Goal: Task Accomplishment & Management: Manage account settings

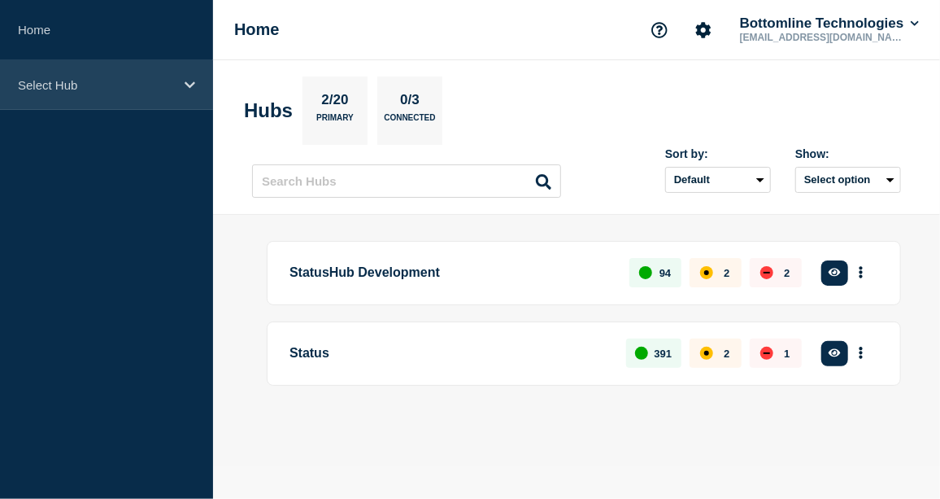
click at [186, 72] on div "Select Hub" at bounding box center [106, 85] width 213 height 50
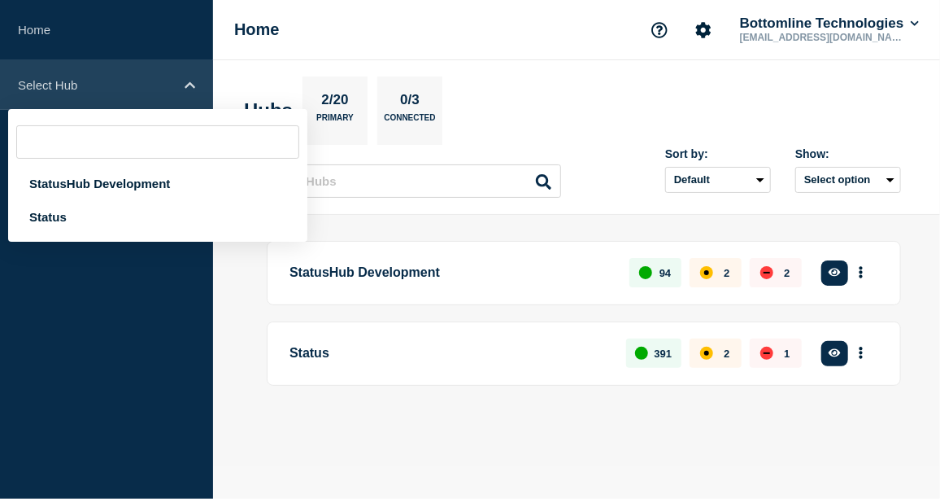
click at [192, 91] on div "Select Hub" at bounding box center [106, 85] width 213 height 50
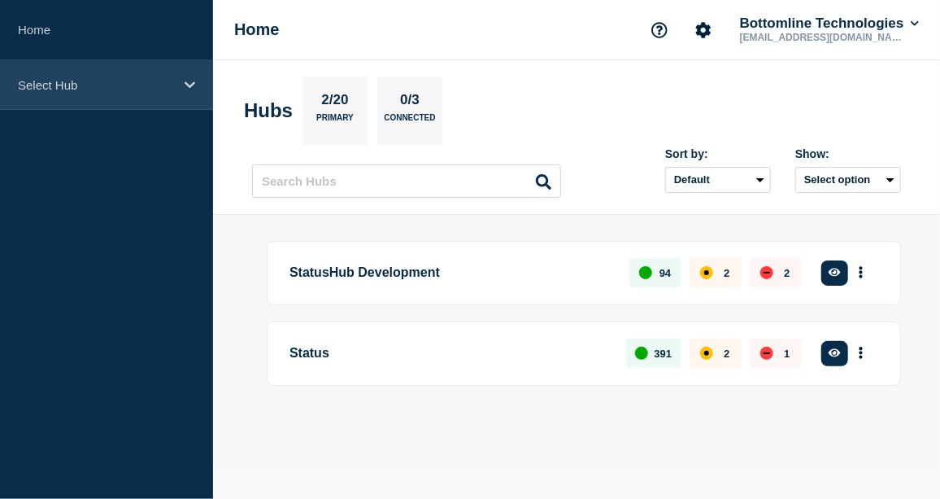
click at [192, 91] on div "Select Hub" at bounding box center [106, 85] width 213 height 50
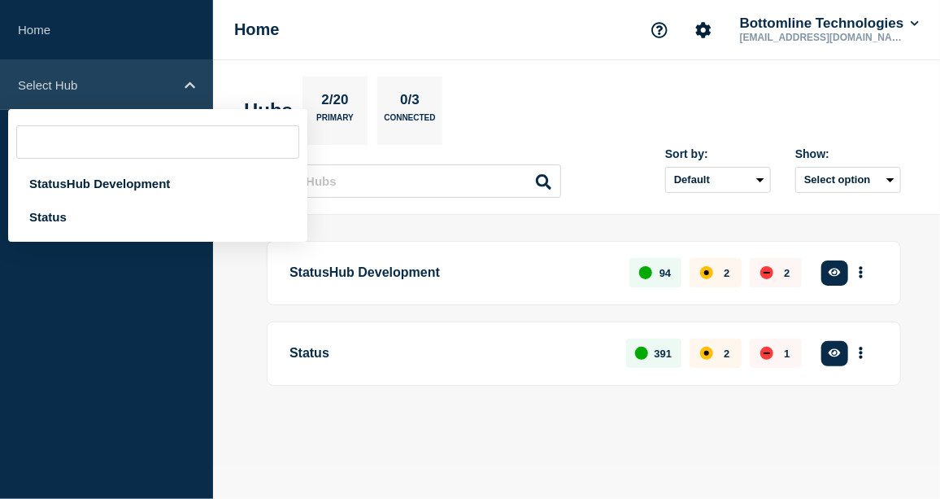
click at [192, 91] on div "Select Hub" at bounding box center [106, 85] width 213 height 50
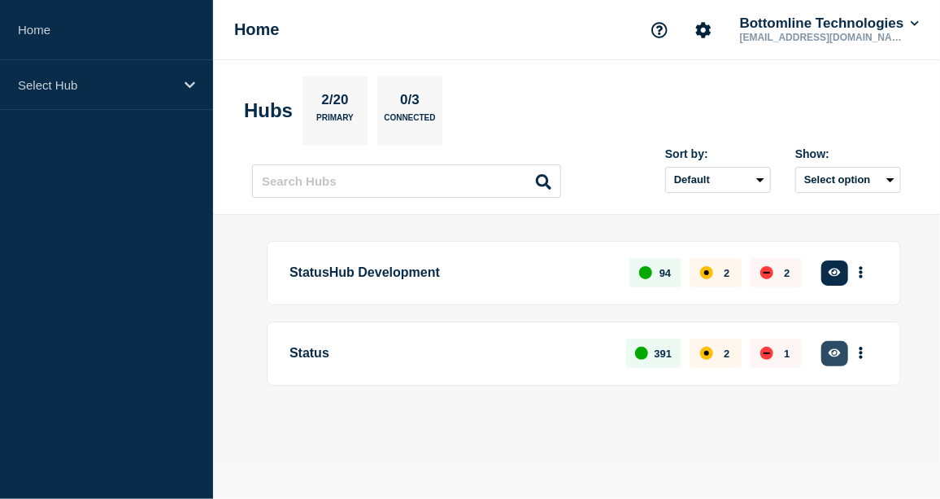
click at [838, 351] on icon "button" at bounding box center [835, 353] width 12 height 8
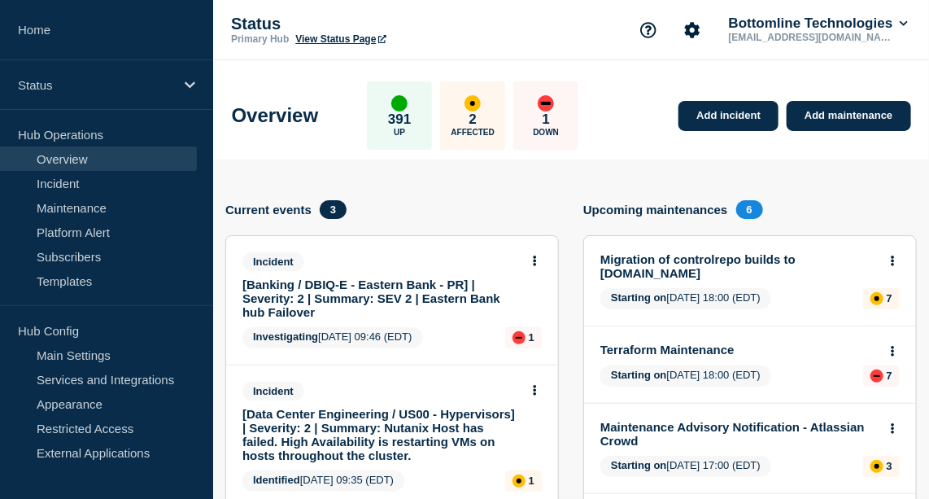
click at [382, 294] on link "[Banking / DBIQ-E - Eastern Bank - PR] | Severity: 2 | Summary: SEV 2 | Eastern…" at bounding box center [380, 297] width 277 height 41
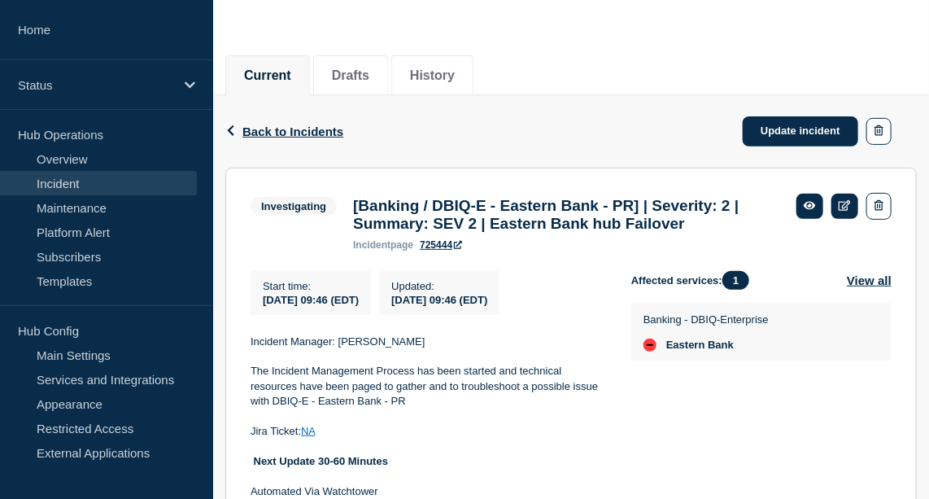
scroll to position [157, 0]
click at [823, 126] on link "Update incident" at bounding box center [801, 131] width 116 height 30
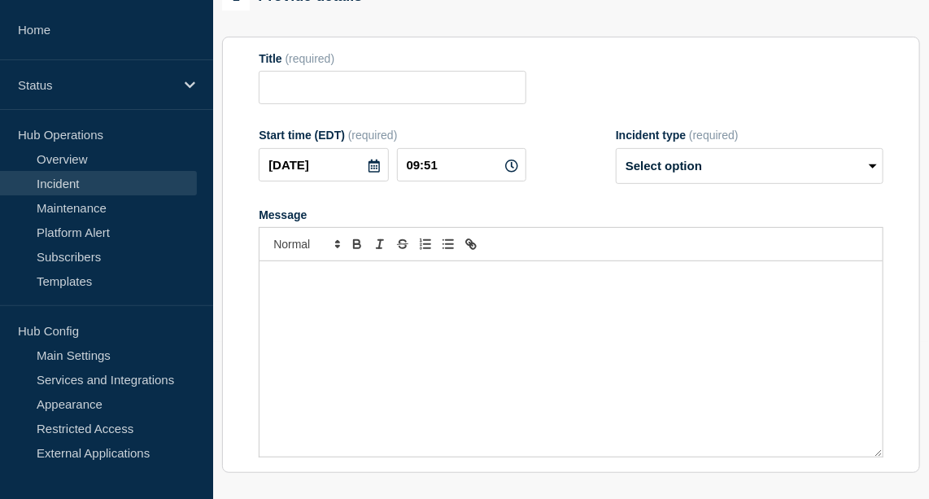
type input "[Banking / DBIQ-E - Eastern Bank - PR] | Severity: 2 | Summary: SEV 2 | Eastern…"
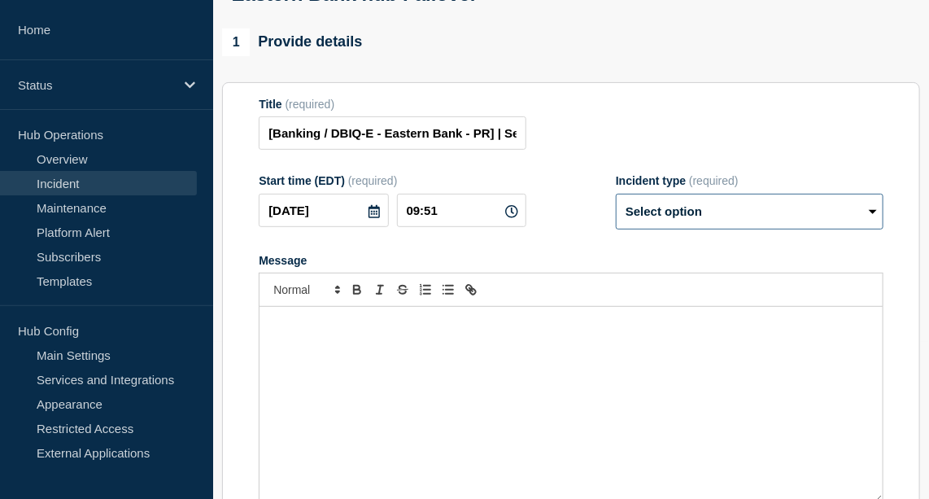
click at [728, 229] on select "Select option Investigating Identified Monitoring Resolved" at bounding box center [750, 212] width 268 height 36
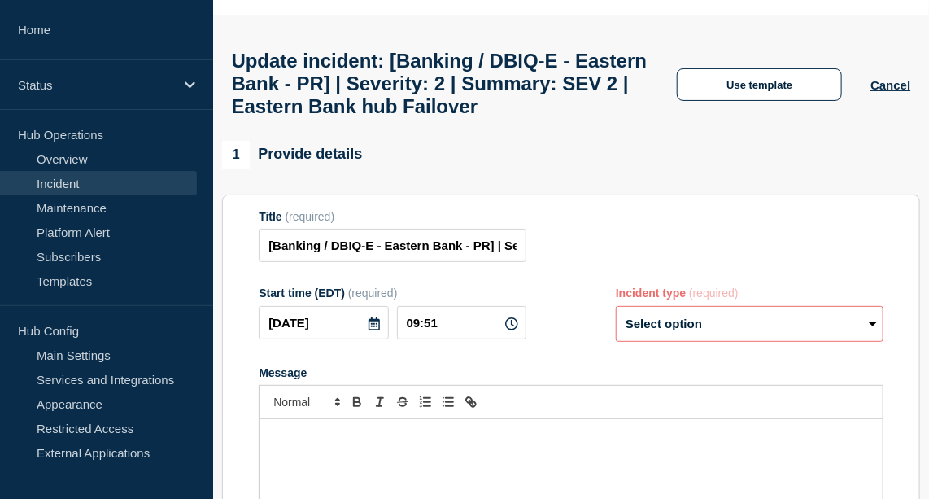
scroll to position [28, 0]
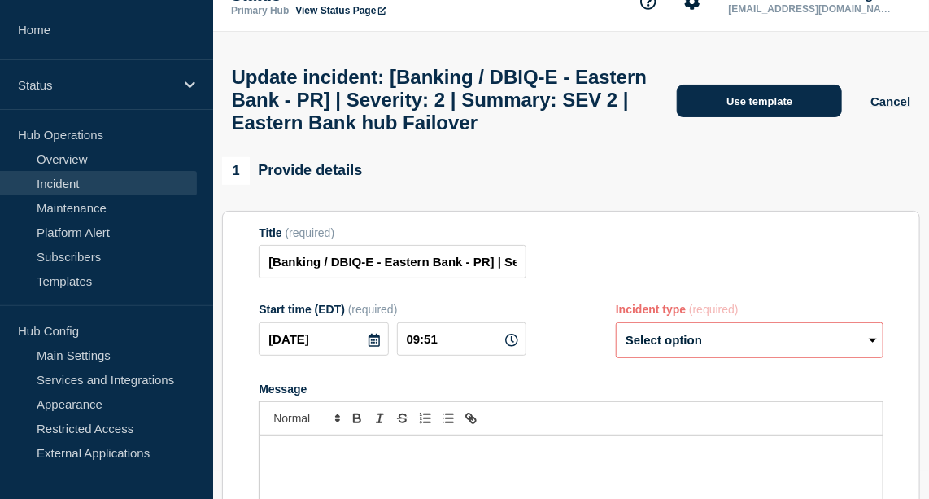
click at [748, 117] on button "Use template" at bounding box center [759, 101] width 165 height 33
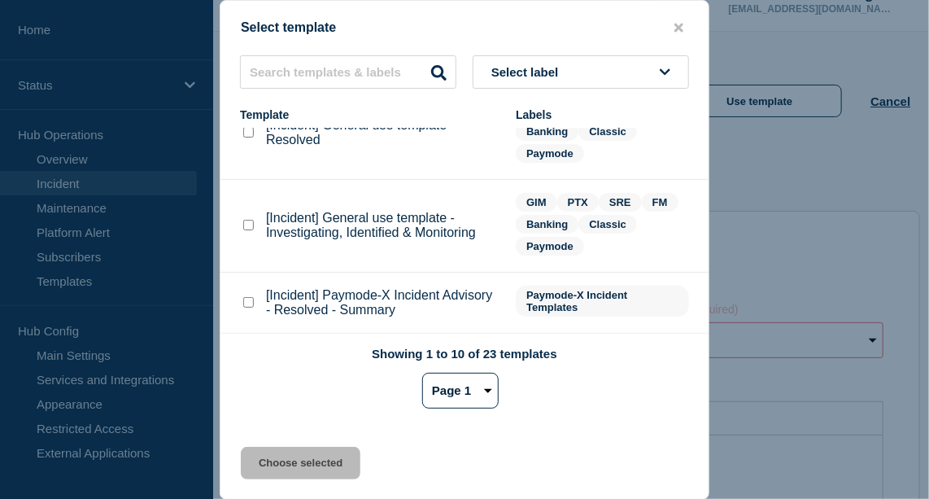
scroll to position [207, 0]
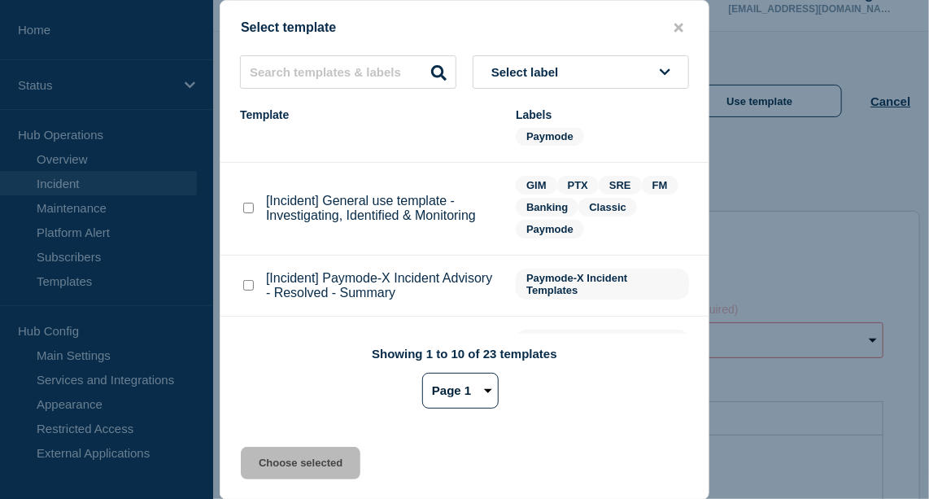
click at [248, 210] on checkbox"] "[Incident] General use template - Investigating, Identified & Monitoring checkb…" at bounding box center [248, 208] width 11 height 11
checkbox checkbox"] "true"
click at [281, 461] on button "Choose selected" at bounding box center [301, 463] width 120 height 33
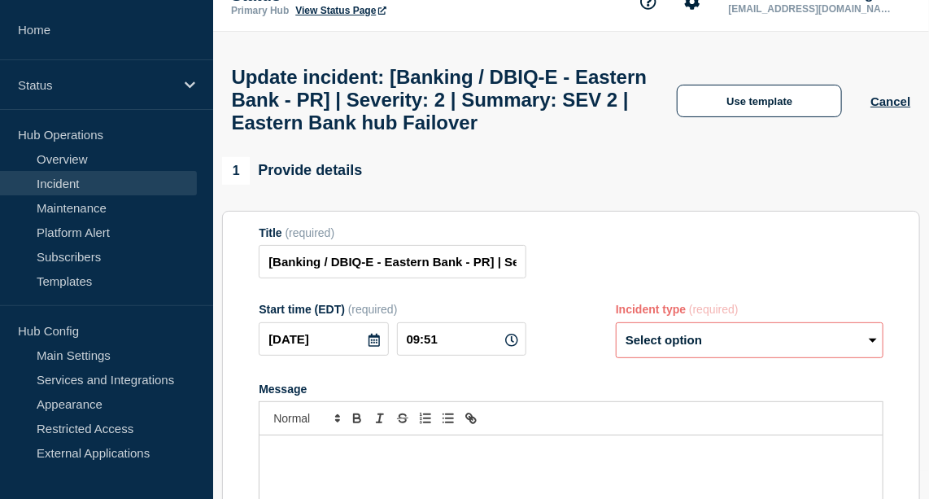
select select "investigating"
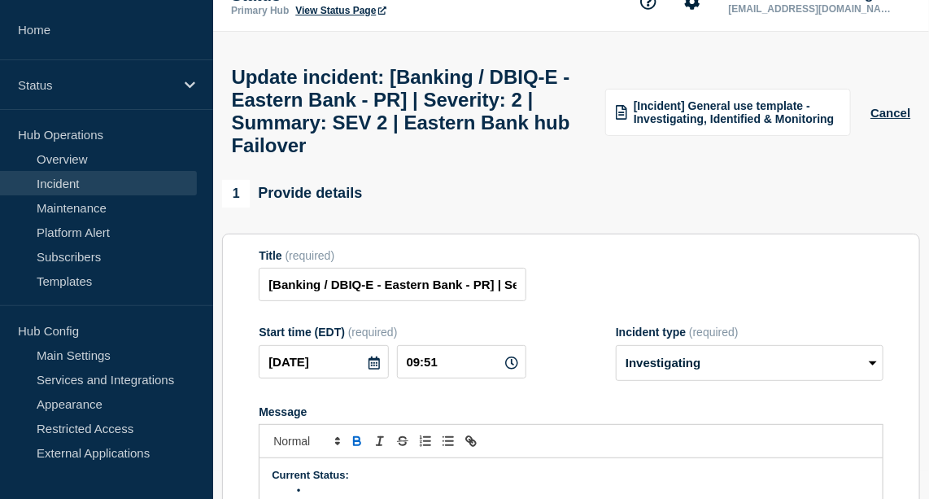
scroll to position [178, 0]
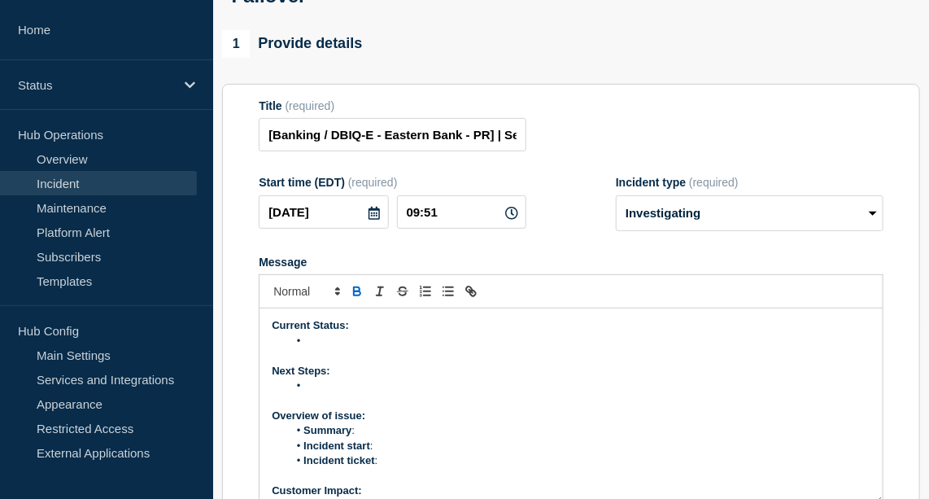
click at [558, 393] on li "Message" at bounding box center [579, 385] width 583 height 15
click at [329, 348] on li "Message" at bounding box center [579, 341] width 583 height 15
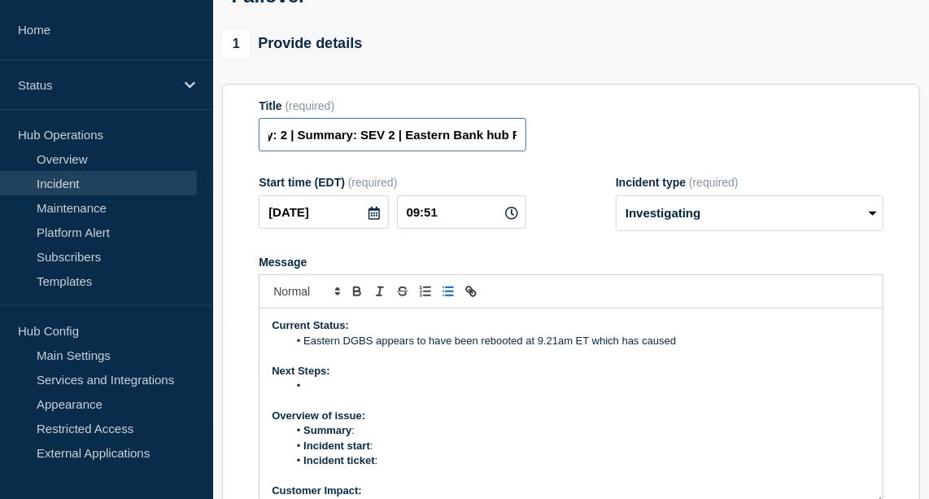
scroll to position [0, 320]
drag, startPoint x: 456, startPoint y: 146, endPoint x: 602, endPoint y: 146, distance: 145.6
click at [602, 146] on div "Title (required) [Banking / DBIQ-E - Eastern Bank - PR] | Severity: 2 | Summary…" at bounding box center [571, 125] width 625 height 53
click at [698, 348] on li "Eastern DGBS appears to have been rebooted at 9.21am ET which has caused" at bounding box center [579, 341] width 583 height 15
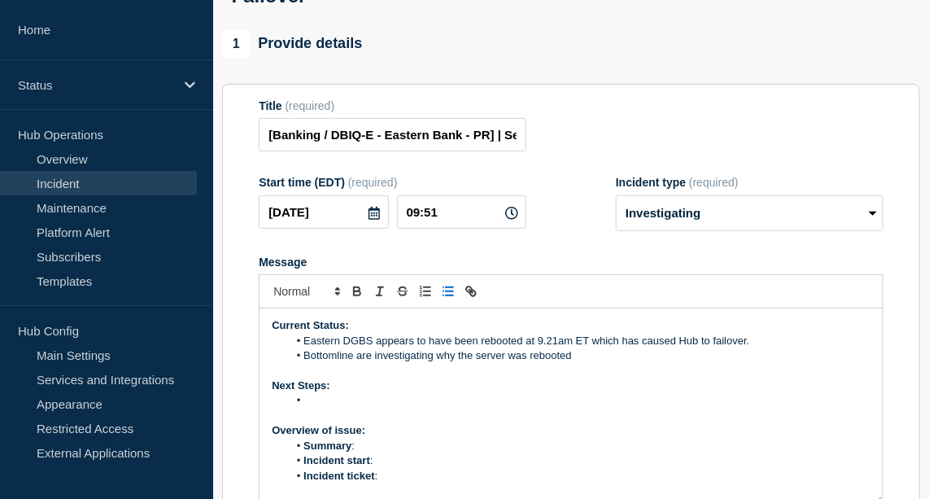
drag, startPoint x: 300, startPoint y: 351, endPoint x: 707, endPoint y: 350, distance: 406.8
click at [707, 350] on div "Current Status: Eastern DGBS appears to have been rebooted at 9.21am ET which h…" at bounding box center [571, 405] width 623 height 195
drag, startPoint x: 747, startPoint y: 357, endPoint x: 497, endPoint y: 351, distance: 249.8
drag, startPoint x: 497, startPoint y: 351, endPoint x: 328, endPoint y: 351, distance: 169.2
click at [328, 348] on li "Eastern DGBS appears to have been rebooted at 9.21am ET which has caused Hub to…" at bounding box center [579, 341] width 583 height 15
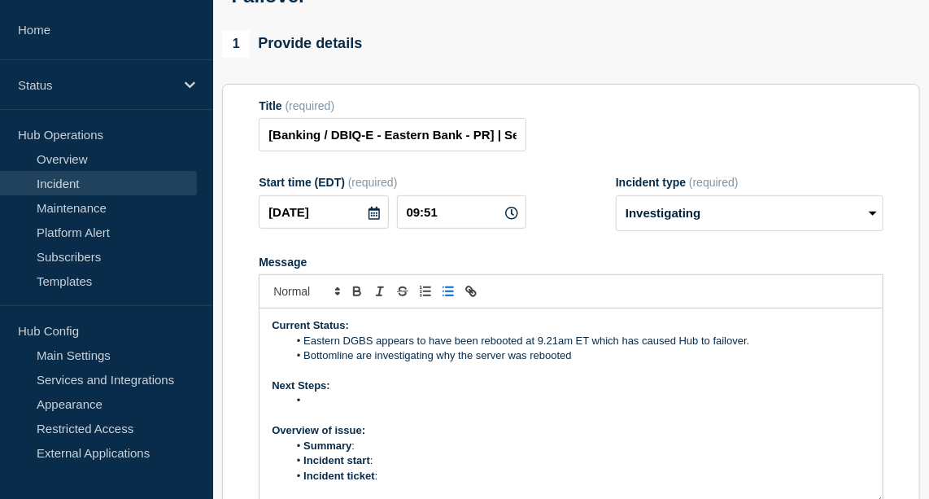
click at [377, 348] on li "Eastern DGBS appears to have been rebooted at 9.21am ET which has caused Hub to…" at bounding box center [579, 341] width 583 height 15
click at [642, 348] on li "Eastern appears to have been rebooted at 9.21am ET which has caused Hub to fail…" at bounding box center [579, 341] width 583 height 15
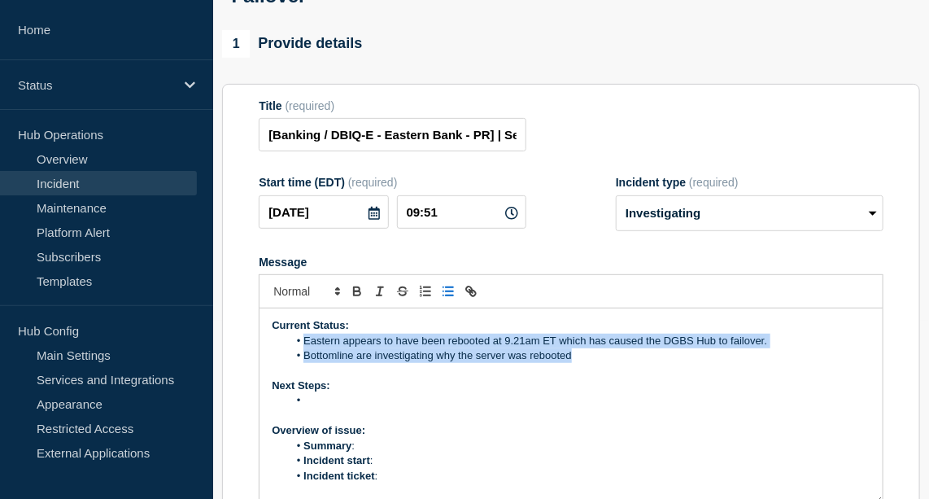
drag, startPoint x: 304, startPoint y: 360, endPoint x: 794, endPoint y: 366, distance: 489.8
click at [794, 364] on ol "Eastern appears to have been rebooted at 9.21am ET which has caused the DGBS Hu…" at bounding box center [571, 349] width 599 height 30
click at [793, 363] on li "Bottomline are investigating why the server was rebooted" at bounding box center [579, 355] width 583 height 15
drag, startPoint x: 762, startPoint y: 364, endPoint x: 299, endPoint y: 361, distance: 463.7
click at [299, 348] on li "Eastern appears to have been rebooted at 9.21am ET which has caused the DGBS Hu…" at bounding box center [579, 341] width 583 height 15
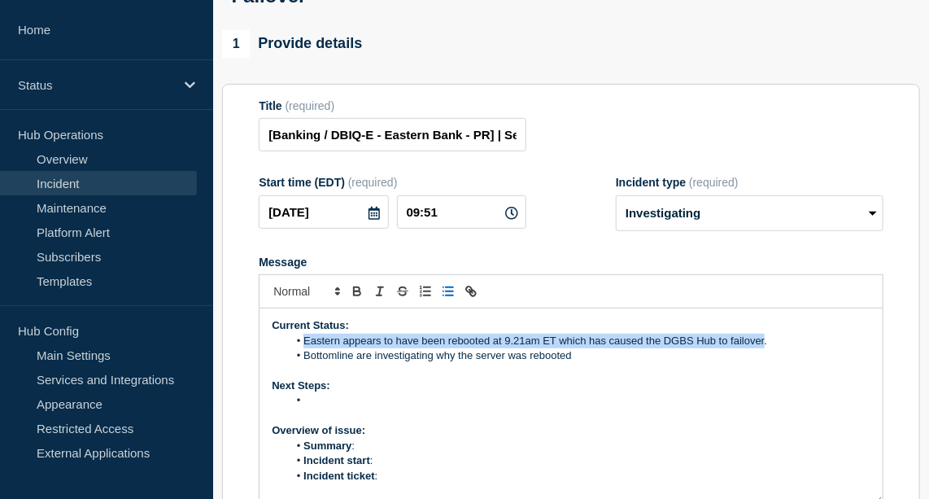
copy li "Eastern appears to have been rebooted at 9.21am ET which has caused the DGBS Hu…"
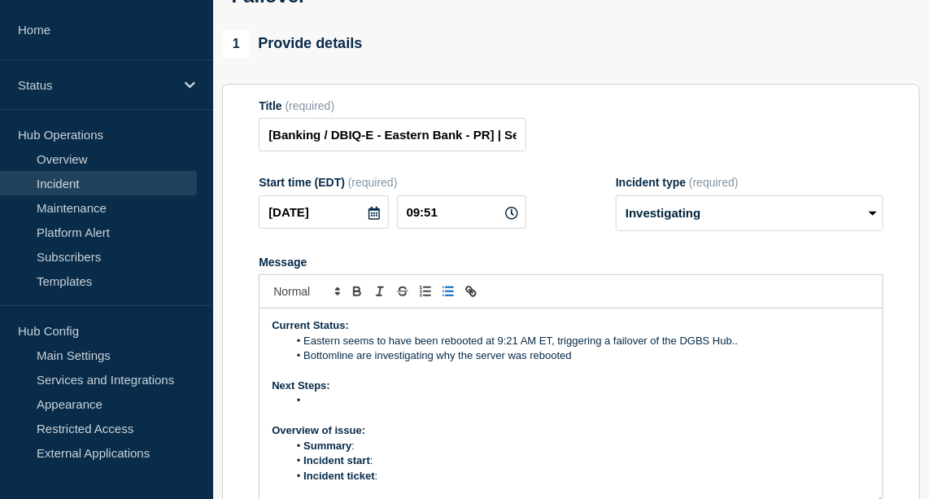
click at [374, 348] on li "Eastern seems to have been rebooted at 9:21 AM ET, triggering a failover of the…" at bounding box center [579, 341] width 583 height 15
click at [543, 348] on li "Eastern VM's to have been rebooted at 9:21 AM ET, triggering a failover of the …" at bounding box center [579, 341] width 583 height 15
click at [365, 348] on li "Eastern VM's to have been rebooted , triggering a failover of the DGBS Hub.." at bounding box center [579, 341] width 583 height 15
click at [388, 348] on li "Eastern server to have been rebooted , triggering a failover of the DGBS Hub.." at bounding box center [579, 341] width 583 height 15
click at [633, 348] on li "Eastern server have been rebooted , triggering a failover of the DGBS Hub.." at bounding box center [579, 341] width 583 height 15
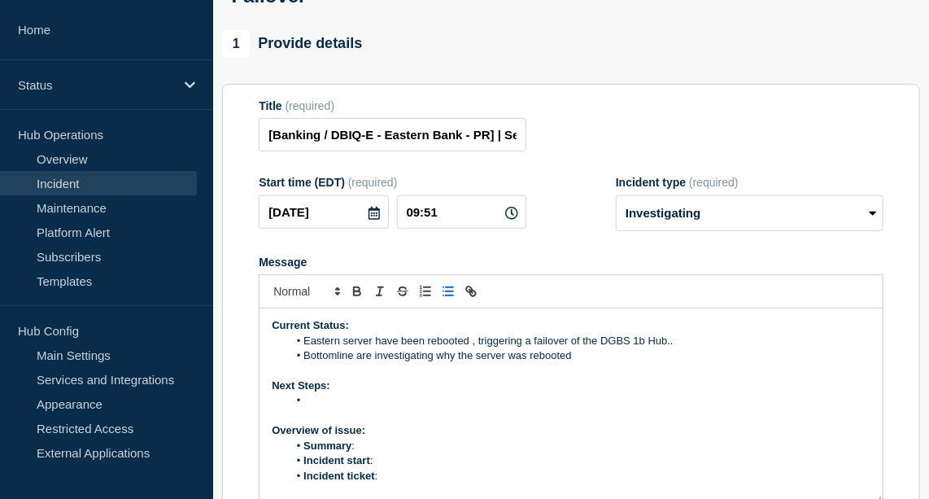
click at [688, 348] on li "Eastern server have been rebooted , triggering a failover of the DGBS 1b Hub.." at bounding box center [579, 341] width 583 height 15
click at [329, 408] on li "Message" at bounding box center [579, 400] width 583 height 15
click at [429, 408] on li "Bottomline are seeking aproval from the Bank to restart the Hubs" at bounding box center [579, 400] width 583 height 15
click at [644, 408] on li "Bottomline are seeking approval from the Bank to restart the Hubs" at bounding box center [579, 400] width 583 height 15
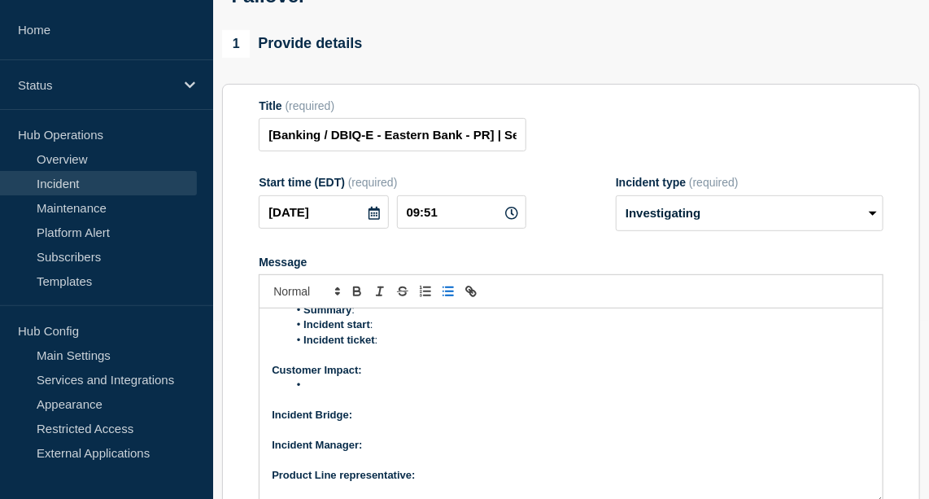
click at [347, 392] on li "Message" at bounding box center [579, 384] width 583 height 15
click at [380, 422] on p "Incident Bridge:" at bounding box center [571, 415] width 599 height 15
click at [360, 299] on icon "Toggle bold text" at bounding box center [357, 291] width 15 height 15
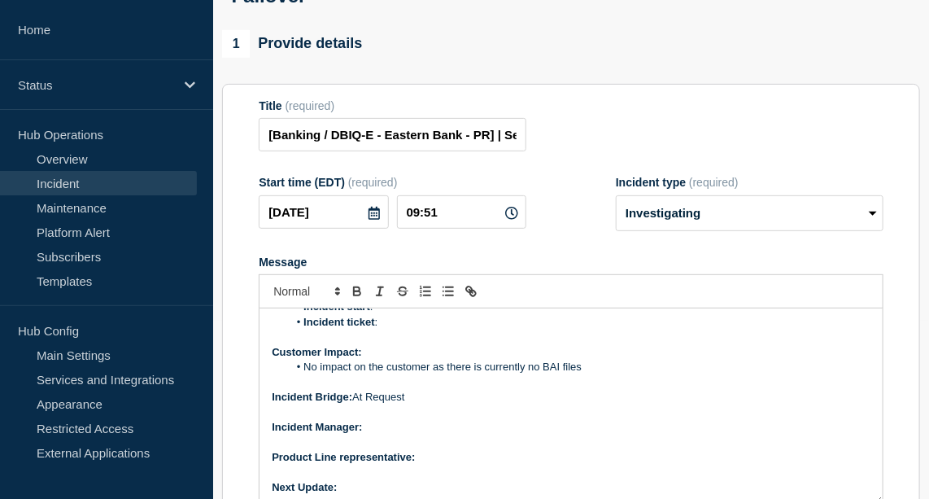
click at [439, 434] on p "Incident Manager:" at bounding box center [571, 427] width 599 height 15
click at [352, 299] on div at bounding box center [571, 291] width 625 height 34
click at [357, 299] on icon "Toggle bold text" at bounding box center [357, 291] width 15 height 15
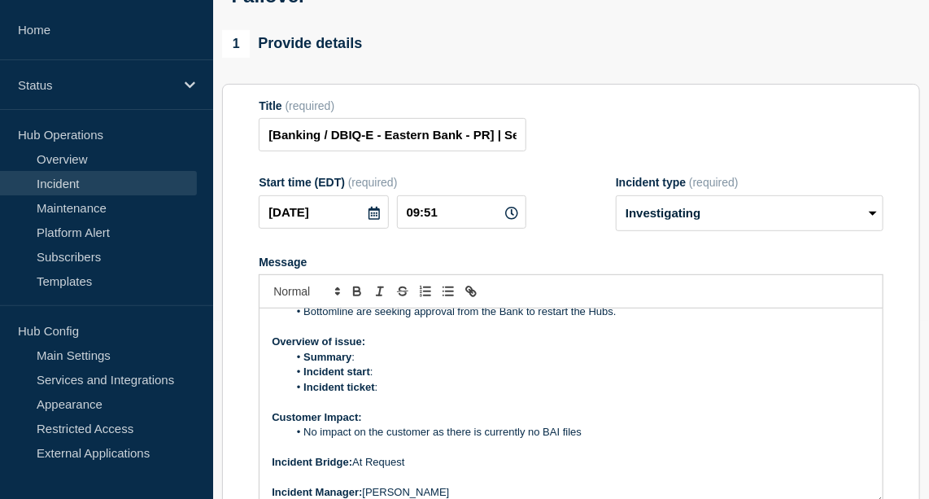
scroll to position [87, 0]
click at [418, 396] on li "Incident ticket :" at bounding box center [579, 389] width 583 height 15
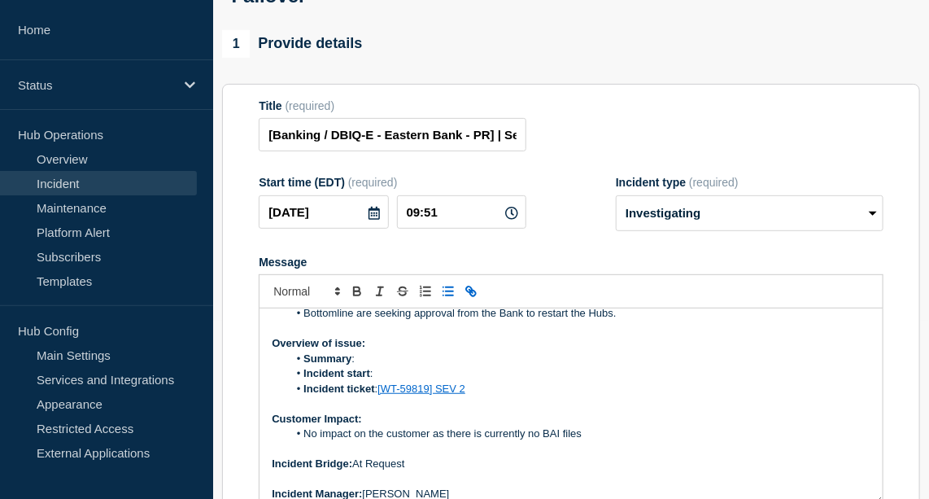
click at [396, 381] on li "Incident start :" at bounding box center [579, 373] width 583 height 15
click at [463, 381] on li "Incident start : [DATE] @" at bounding box center [579, 373] width 583 height 15
click at [389, 366] on li "Summary :" at bounding box center [579, 358] width 583 height 15
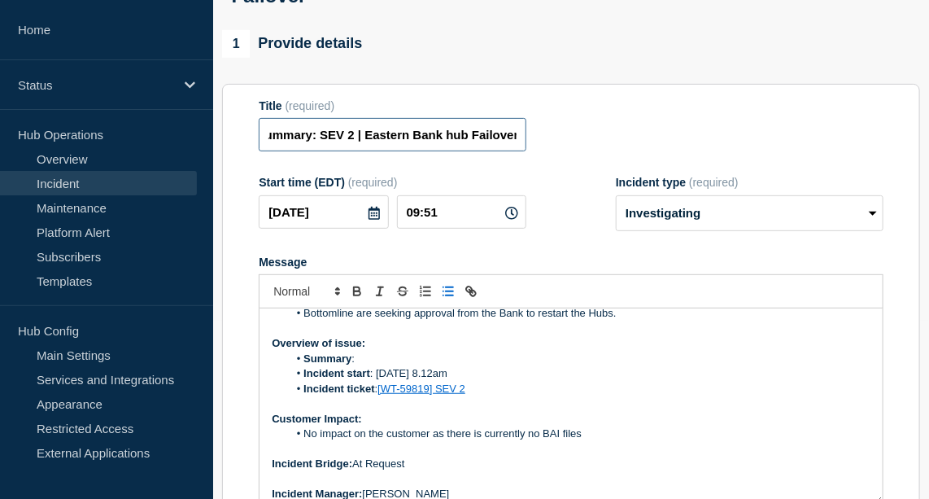
drag, startPoint x: 443, startPoint y: 153, endPoint x: 588, endPoint y: 140, distance: 146.2
click at [588, 140] on div "Title (required) [Banking / DBIQ-E - Eastern Bank - PR] | Severity: 2 | Summary…" at bounding box center [571, 125] width 625 height 53
click at [466, 151] on input "[Banking / DBIQ-E - Eastern Bank - PR] | Severity: 2 | Summary: SEV 2 | Eastern…" at bounding box center [393, 134] width 268 height 33
drag, startPoint x: 444, startPoint y: 151, endPoint x: 576, endPoint y: 163, distance: 132.3
click at [576, 152] on div "Title (required) [Banking / DBIQ-E - Eastern Bank - PR] | Severity: 2 | Summary…" at bounding box center [571, 125] width 625 height 53
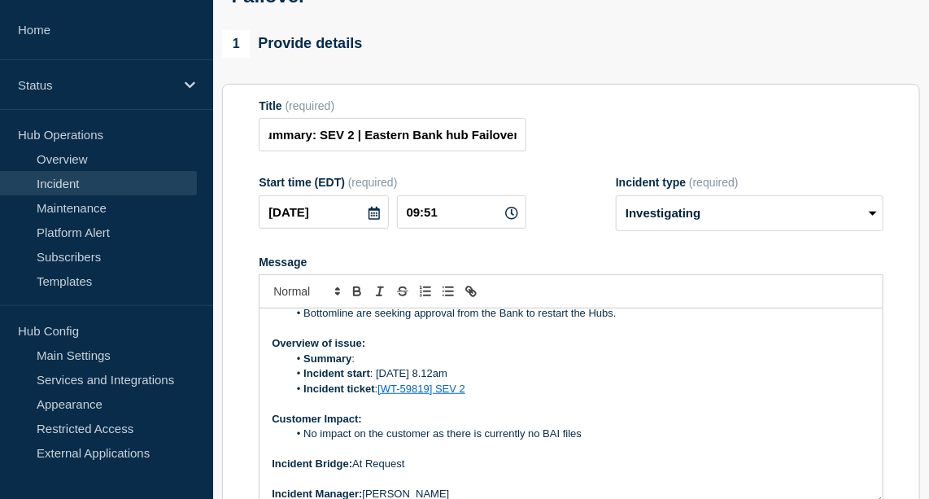
scroll to position [0, 0]
click at [377, 366] on li "Summary :" at bounding box center [579, 358] width 583 height 15
click at [361, 366] on li "Summary : hub Failover" at bounding box center [579, 358] width 583 height 15
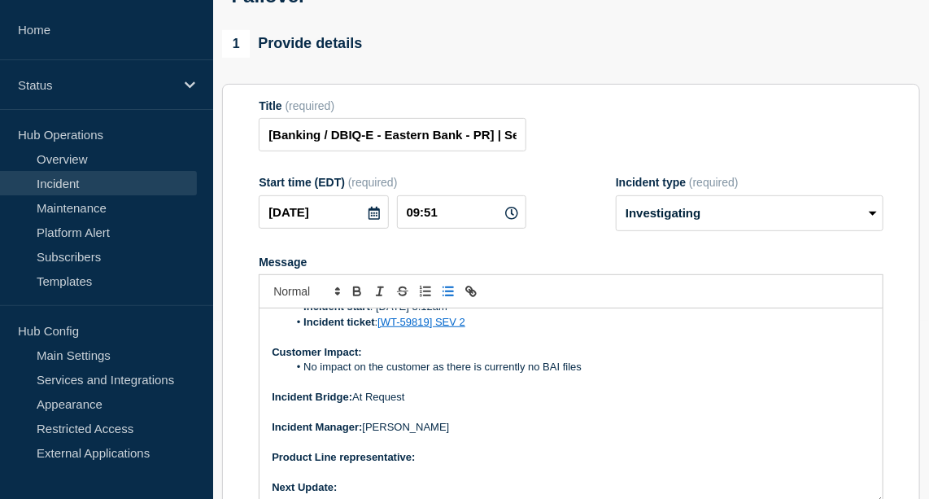
click at [460, 465] on p "Product Line representative:" at bounding box center [571, 457] width 599 height 15
drag, startPoint x: 493, startPoint y: 477, endPoint x: 420, endPoint y: 475, distance: 73.2
click at [420, 465] on p "Product Line representative: [PERSON_NAME]" at bounding box center [571, 457] width 599 height 15
click at [359, 291] on icon "Toggle bold text" at bounding box center [357, 289] width 6 height 4
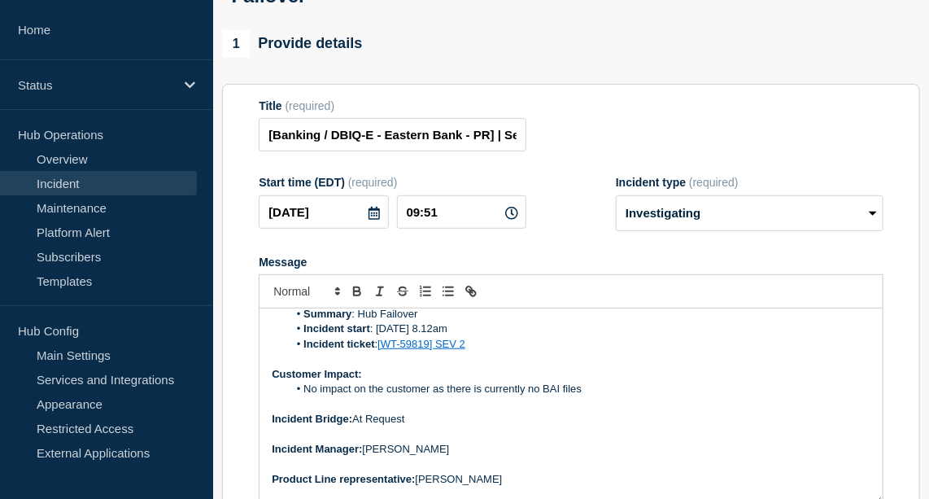
scroll to position [136, 0]
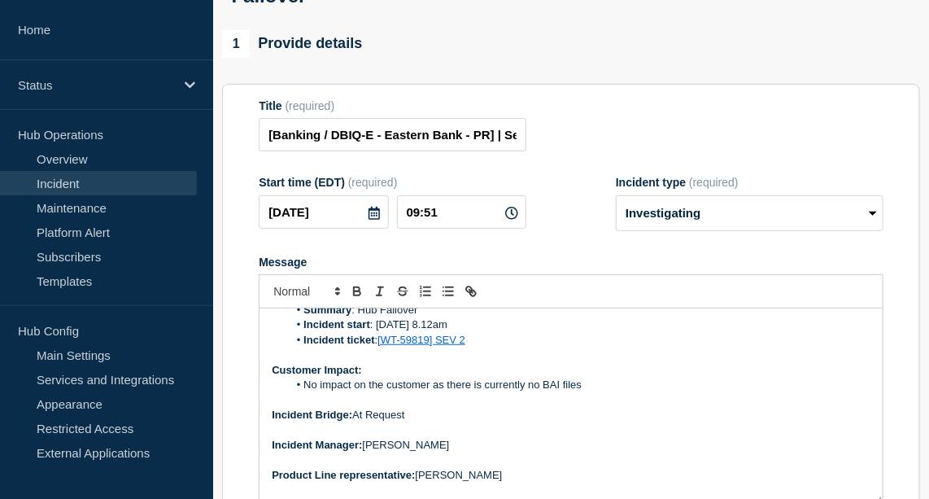
click at [588, 392] on li "No impact on the customer as there is currently no BAI files" at bounding box center [579, 384] width 583 height 15
click at [540, 392] on li "No impact on the customer as there is currently no BAI files" at bounding box center [579, 384] width 583 height 15
click at [683, 392] on li "No impact on the customer as there is currently no pending BAI files" at bounding box center [579, 384] width 583 height 15
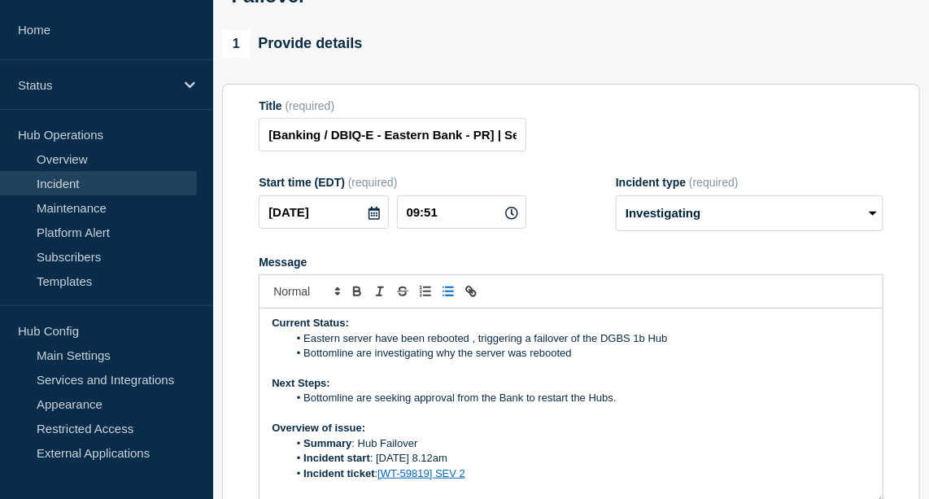
scroll to position [0, 0]
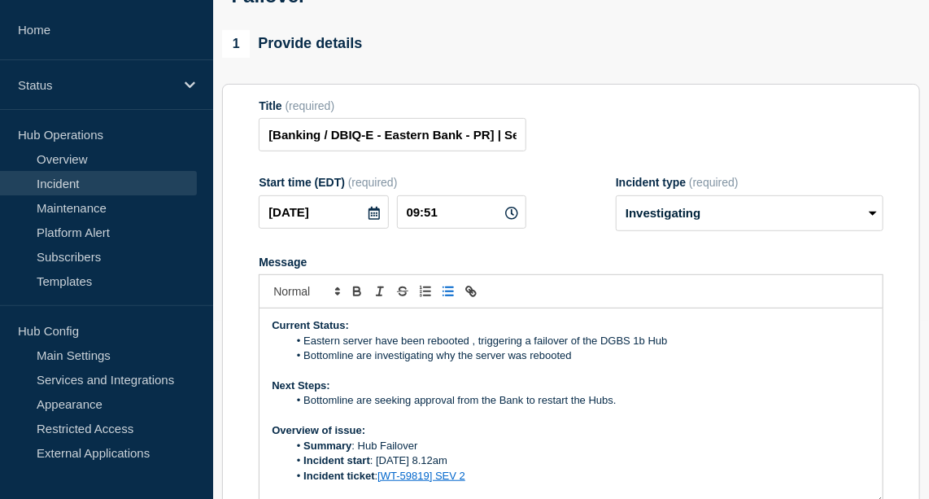
click at [612, 378] on p "Message" at bounding box center [571, 371] width 599 height 15
click at [596, 363] on li "Bottomline are investigating why the server was rebooted" at bounding box center [579, 355] width 583 height 15
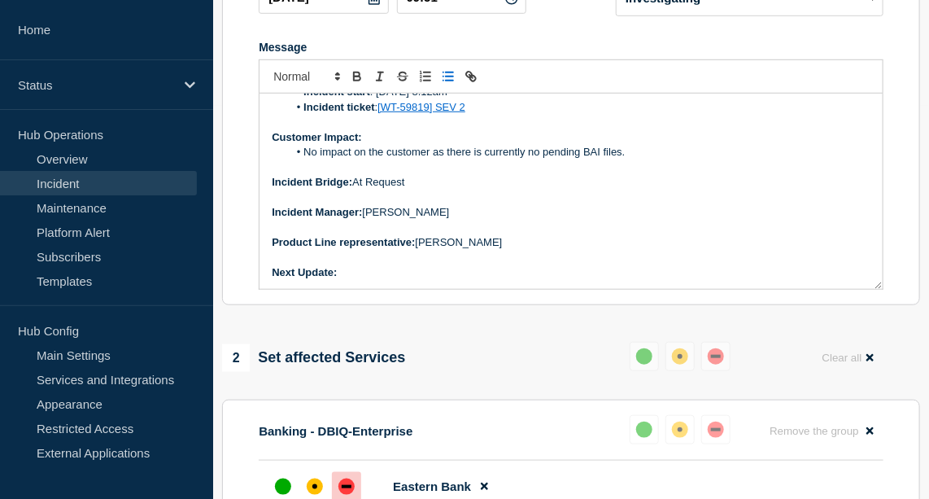
scroll to position [394, 0]
click at [409, 279] on p "Next Update:" at bounding box center [571, 271] width 599 height 15
click at [364, 85] on button "Toggle bold text" at bounding box center [357, 76] width 23 height 20
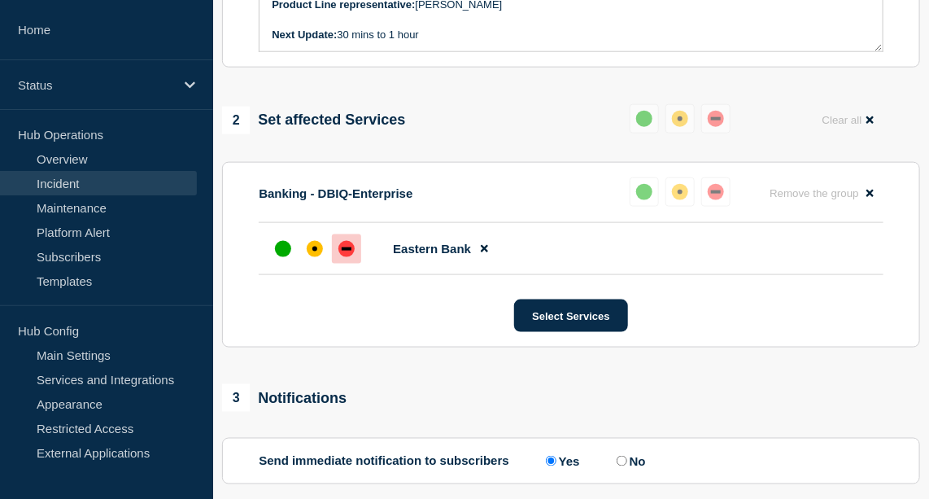
scroll to position [643, 0]
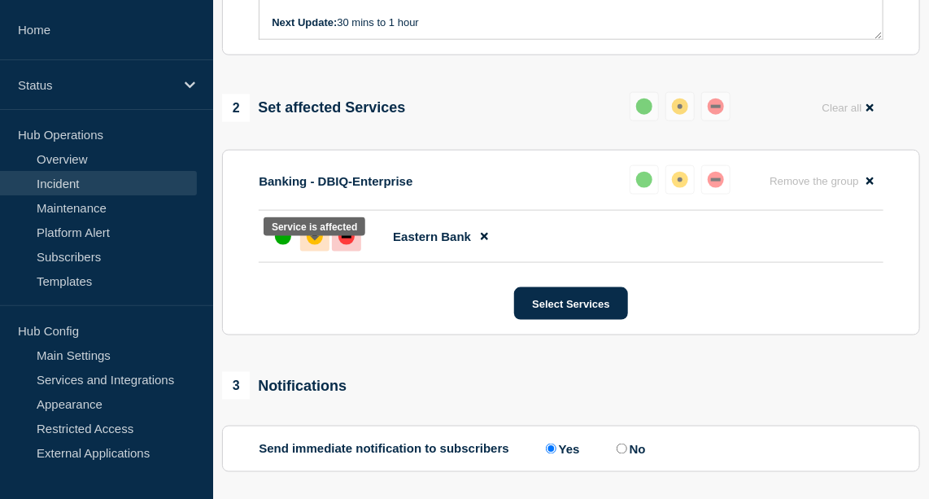
click at [311, 245] on div "affected" at bounding box center [315, 237] width 16 height 16
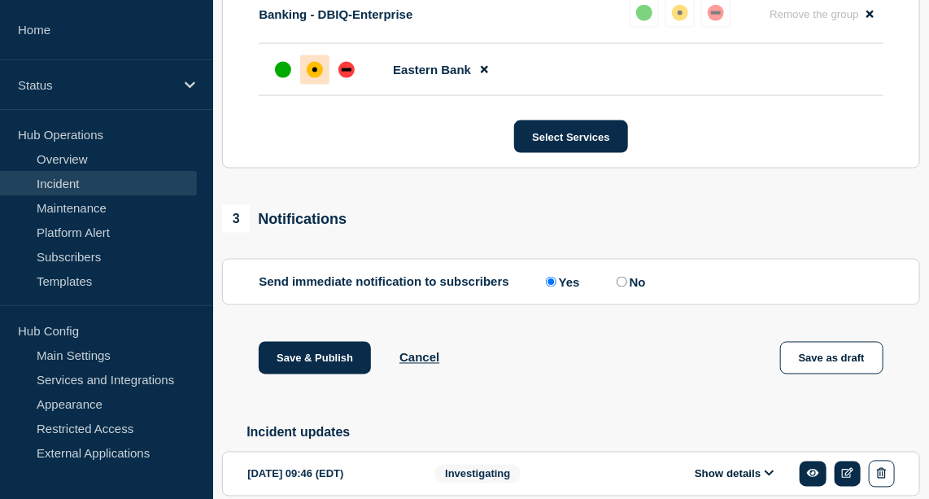
scroll to position [903, 0]
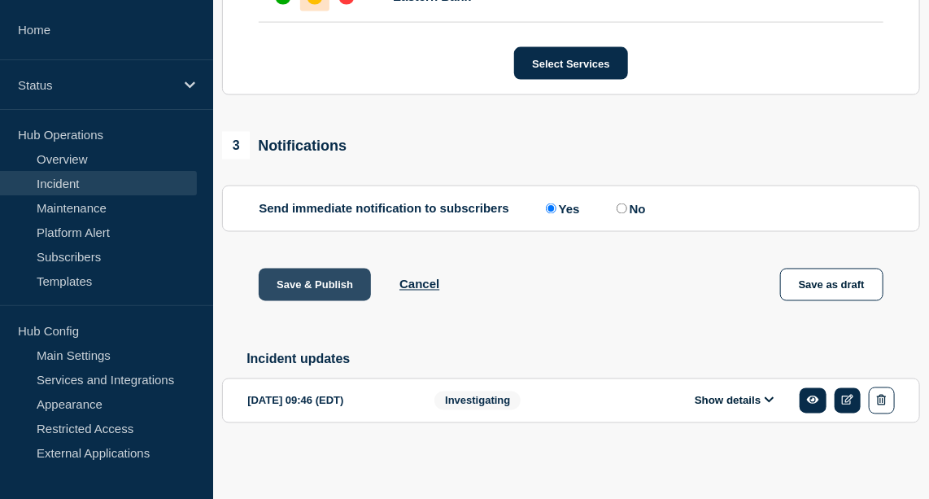
click at [328, 281] on button "Save & Publish" at bounding box center [315, 284] width 112 height 33
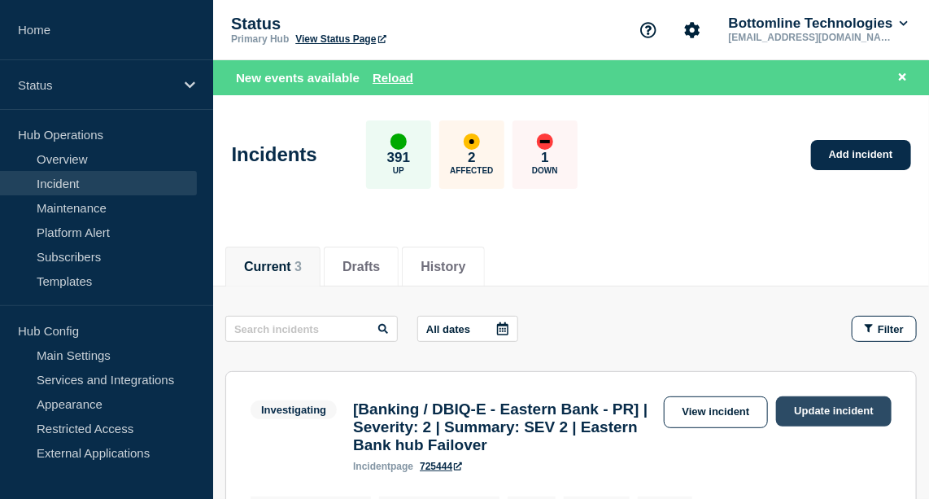
click at [829, 414] on link "Update incident" at bounding box center [834, 411] width 116 height 30
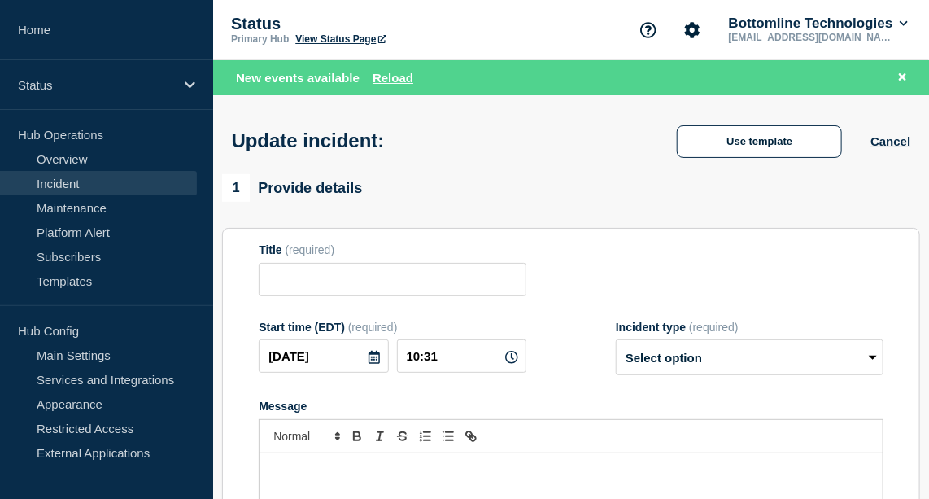
type input "[Banking / DBIQ-E - Eastern Bank - PR] | Severity: 2 | Summary: SEV 2 | Eastern…"
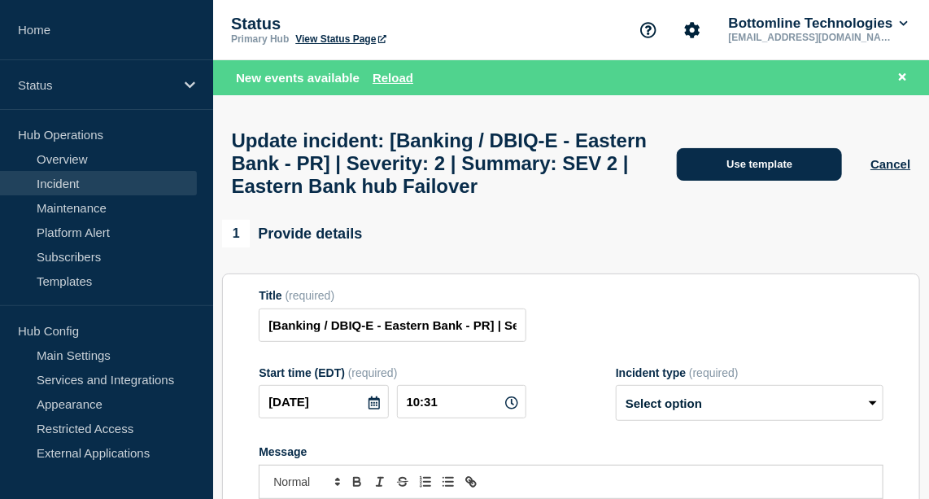
click at [773, 181] on button "Use template" at bounding box center [759, 164] width 165 height 33
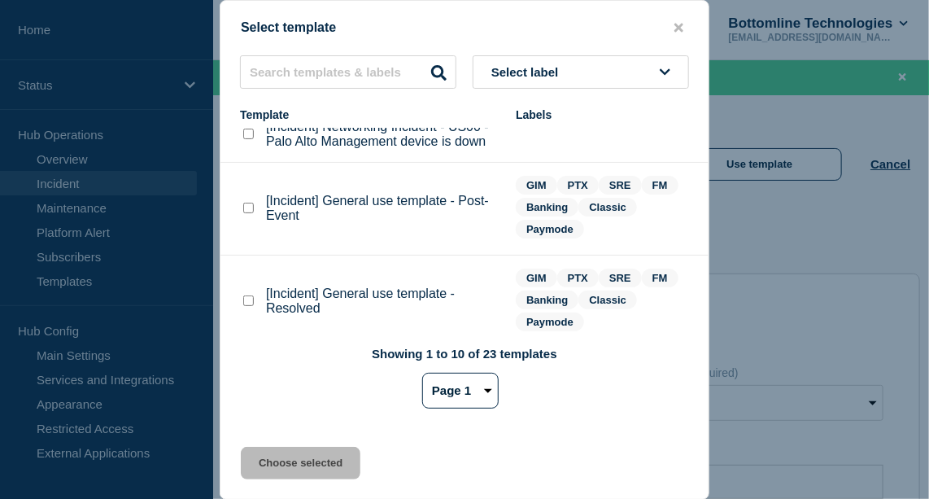
scroll to position [20, 0]
click at [252, 302] on checkbox"] "[Incident] General use template - Resolved checkbox" at bounding box center [248, 301] width 11 height 11
checkbox checkbox"] "true"
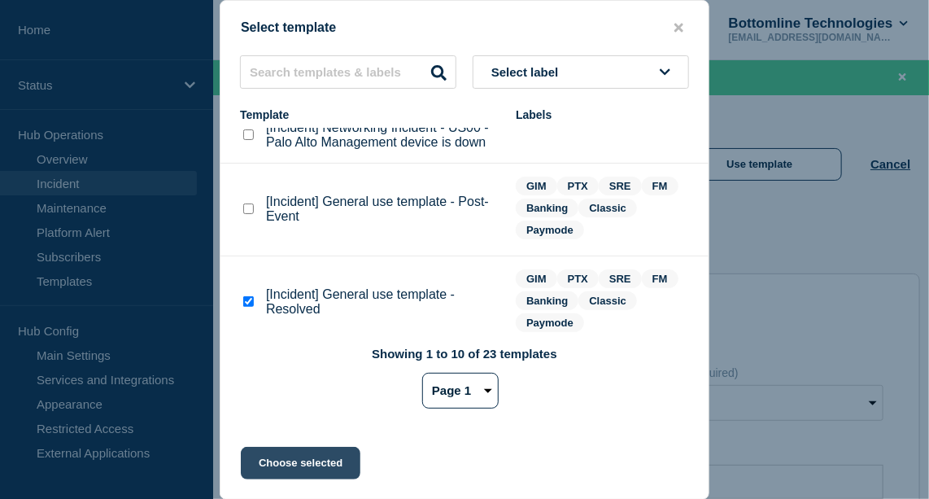
click at [306, 462] on button "Choose selected" at bounding box center [301, 463] width 120 height 33
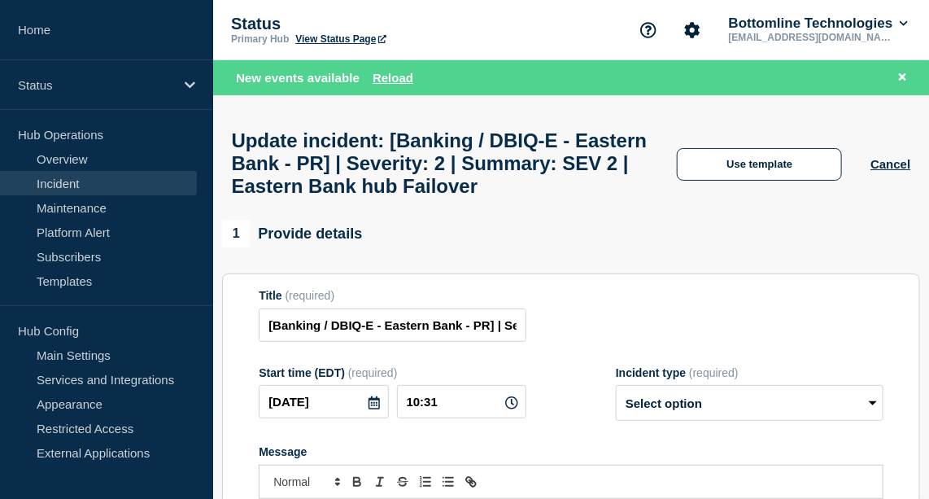
select select "resolved"
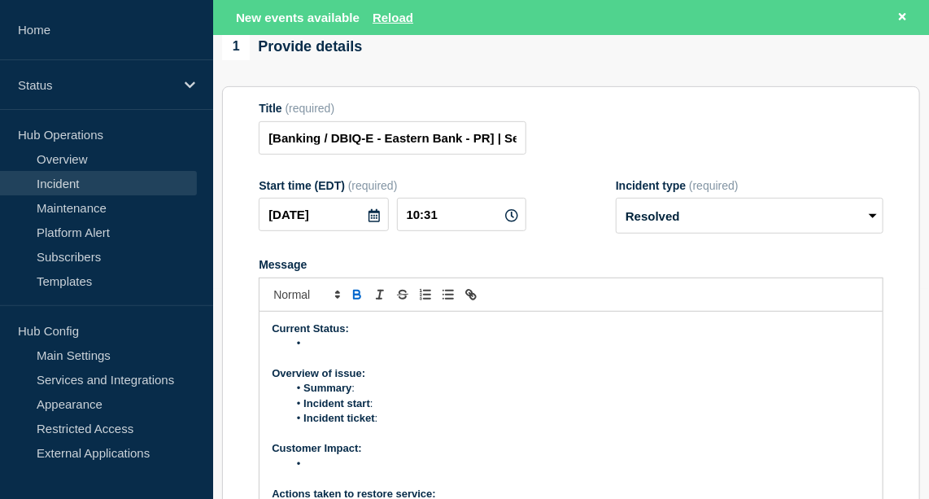
scroll to position [233, 0]
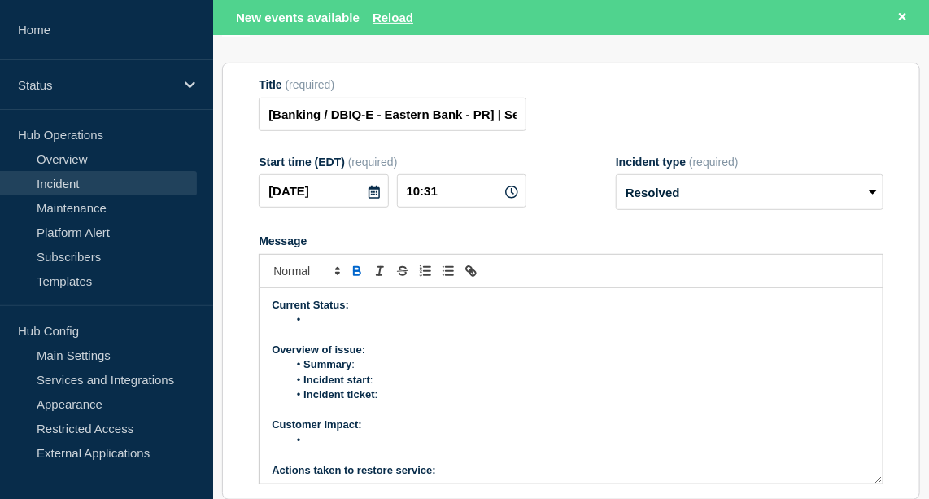
click at [360, 327] on li "Message" at bounding box center [579, 319] width 583 height 15
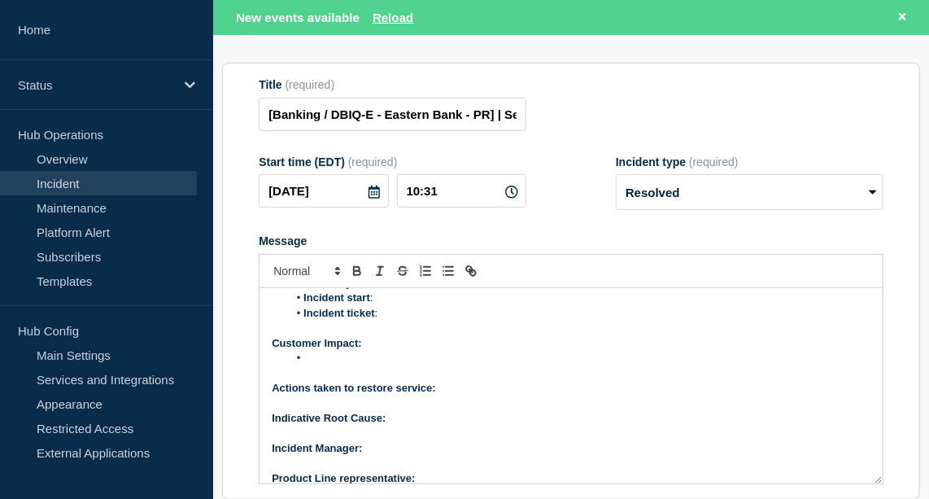
scroll to position [98, 0]
click at [491, 394] on p "Actions taken to restore service:" at bounding box center [571, 386] width 599 height 15
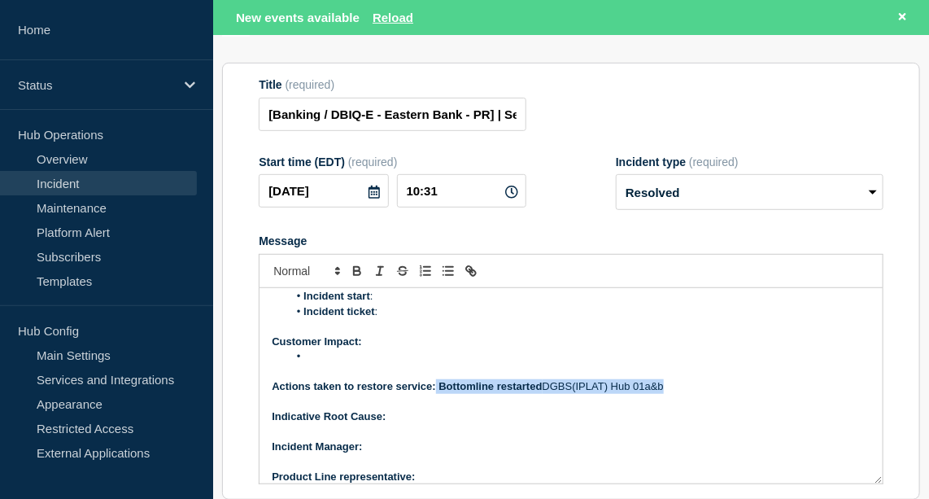
drag, startPoint x: 676, startPoint y: 406, endPoint x: 434, endPoint y: 410, distance: 241.7
click at [434, 394] on p "Actions taken to restore service: Bottomline restarted DGBS(IPLAT) Hub 01a&b" at bounding box center [571, 386] width 599 height 15
click at [359, 275] on icon "Toggle bold text" at bounding box center [357, 273] width 7 height 4
click at [356, 364] on li "Message" at bounding box center [579, 356] width 583 height 15
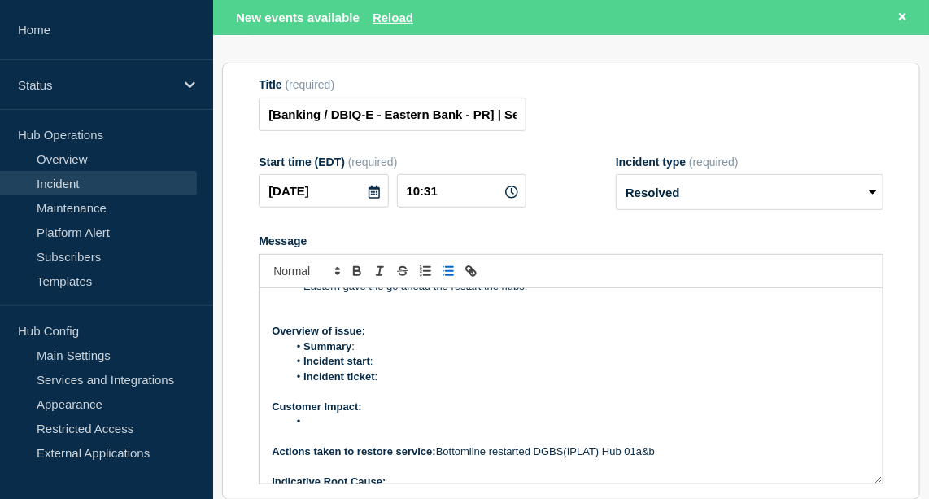
scroll to position [0, 0]
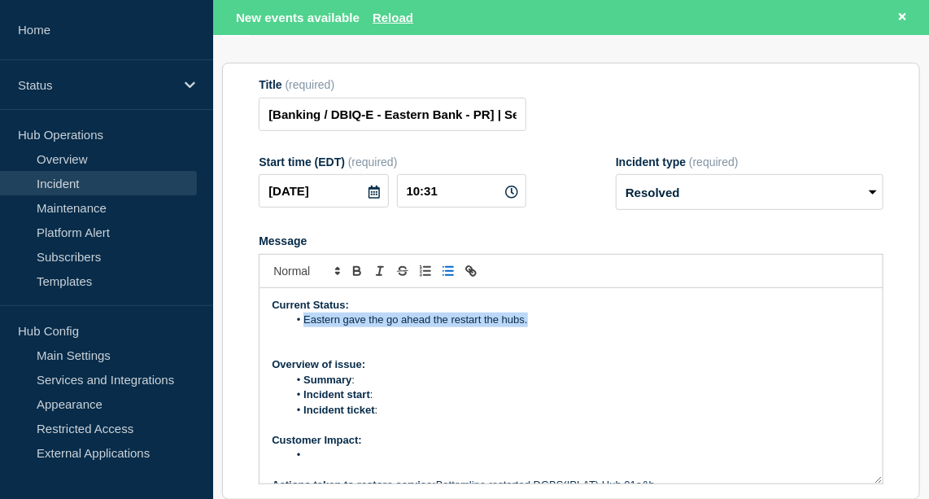
drag, startPoint x: 304, startPoint y: 339, endPoint x: 552, endPoint y: 336, distance: 247.3
click at [552, 327] on li "Eastern gave the go ahead the restart the hubs." at bounding box center [579, 319] width 583 height 15
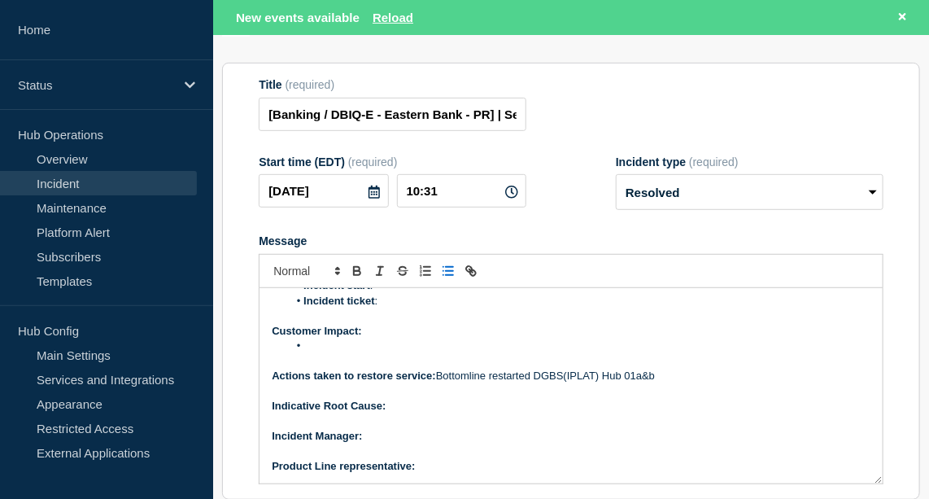
click at [605, 383] on p "Actions taken to restore service: Bottomline restarted DGBS(IPLAT) Hub 01a&b" at bounding box center [571, 376] width 599 height 15
click at [637, 383] on p "Actions taken to restore service: Bottomline restarted DGBS Hub 01a&b" at bounding box center [571, 376] width 599 height 15
click at [451, 413] on p "Indicative Root Cause:" at bounding box center [571, 406] width 599 height 15
click at [356, 271] on icon "Toggle bold text" at bounding box center [357, 269] width 6 height 4
click at [388, 413] on p "Indicative Root Cause: Nuatanix VM reboot" at bounding box center [571, 406] width 599 height 15
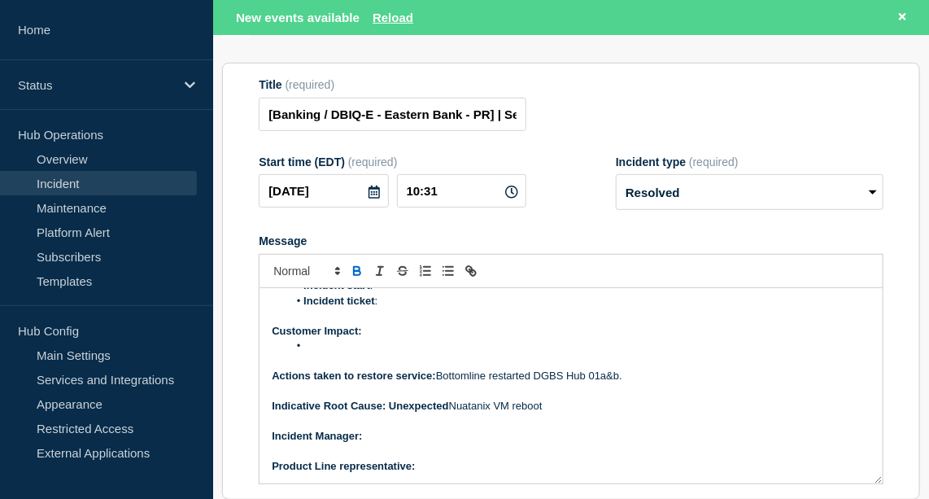
click at [480, 413] on p "Indicative Root Cause: Unexpected Nuatanix VM reboot" at bounding box center [571, 406] width 599 height 15
drag, startPoint x: 545, startPoint y: 421, endPoint x: 391, endPoint y: 422, distance: 154.6
click at [391, 413] on p "Indicative Root Cause: Unexpected Nutanix VM reboot" at bounding box center [571, 406] width 599 height 15
click at [364, 278] on icon "Toggle bold text" at bounding box center [357, 271] width 15 height 15
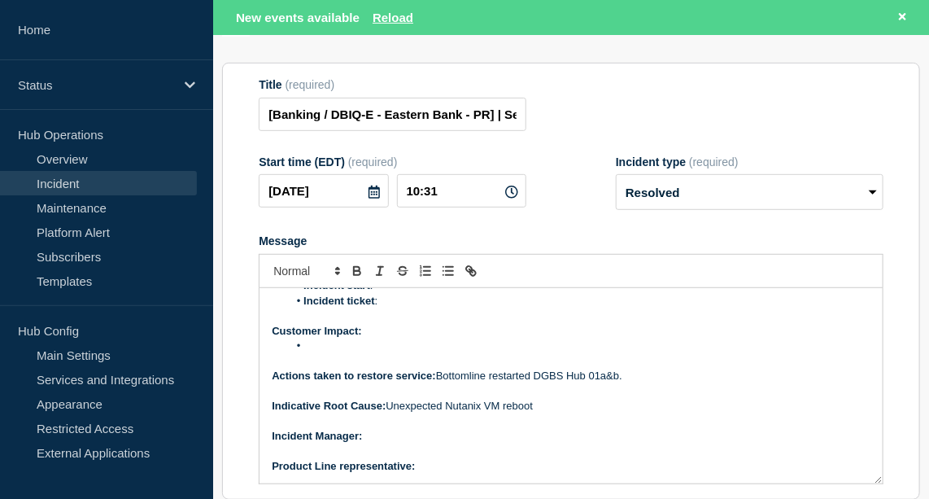
click at [447, 413] on p "Indicative Root Cause: Unexpected Nutanix VM reboot" at bounding box center [571, 406] width 599 height 15
click at [400, 428] on p "Message" at bounding box center [571, 420] width 599 height 15
click at [391, 443] on p "﻿Incident Manager:" at bounding box center [571, 436] width 599 height 15
click at [357, 278] on icon "Toggle bold text" at bounding box center [357, 271] width 15 height 15
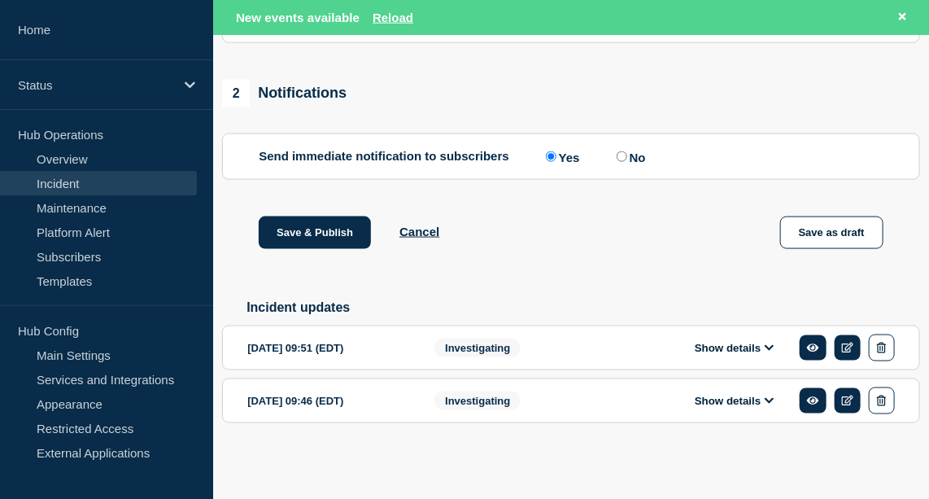
scroll to position [709, 0]
click at [737, 351] on button "Show details" at bounding box center [734, 348] width 89 height 14
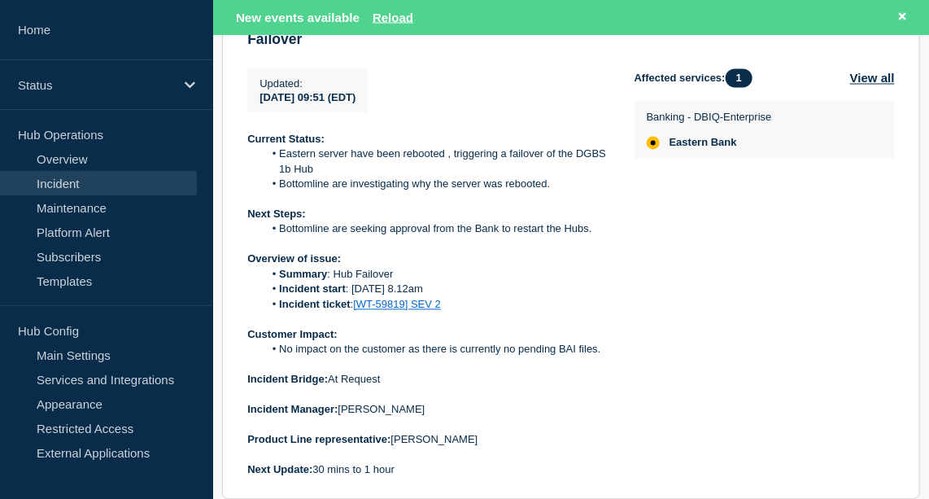
scroll to position [1067, 0]
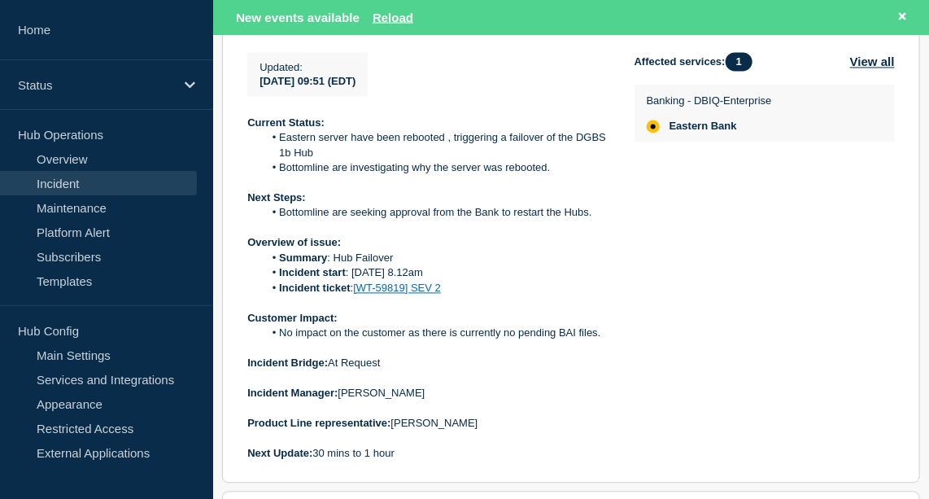
drag, startPoint x: 602, startPoint y: 353, endPoint x: 233, endPoint y: 287, distance: 374.4
drag, startPoint x: 233, startPoint y: 287, endPoint x: 247, endPoint y: 263, distance: 27.7
click at [247, 263] on section "[DATE] 09:51 (EDT) Show details Investigating [Banking / DBIQ-E - Eastern Bank …" at bounding box center [571, 215] width 698 height 535
click at [255, 283] on ol "Summary : Hub Failover Incident start : [DATE] 8.12am Incident ticket : [WT-598…" at bounding box center [427, 273] width 361 height 45
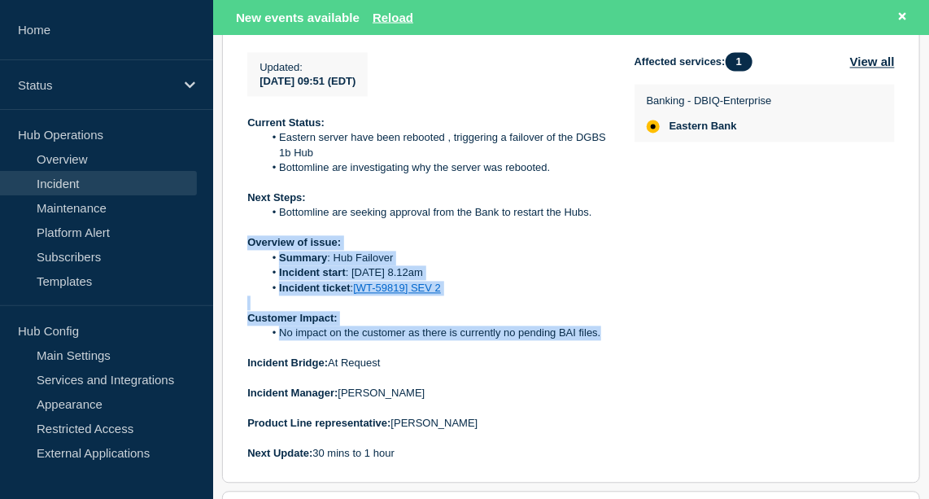
drag, startPoint x: 250, startPoint y: 263, endPoint x: 607, endPoint y: 347, distance: 367.0
click at [607, 347] on div "Current Status: Eastern server have been rebooted , triggering a failover of th…" at bounding box center [427, 288] width 361 height 345
copy div "Overview of issue: Summary : Hub Failover Incident start : [DATE] 8.12am Incide…"
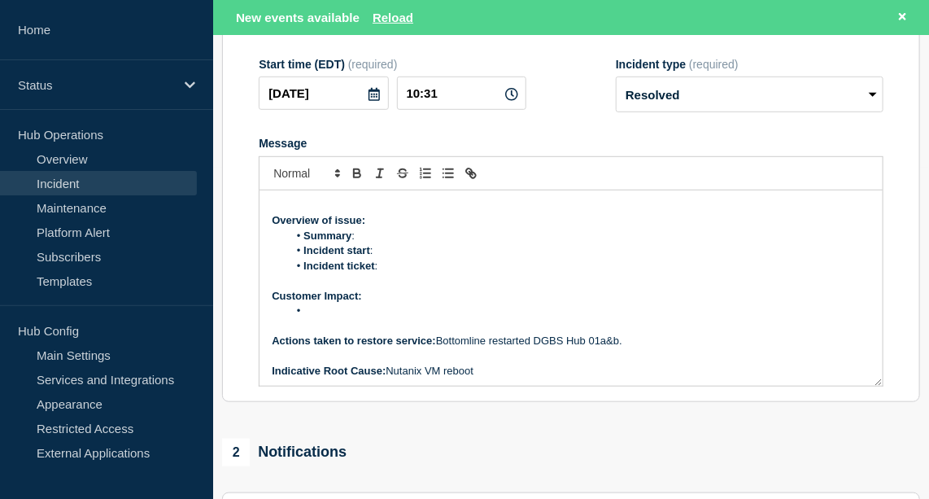
scroll to position [47, 0]
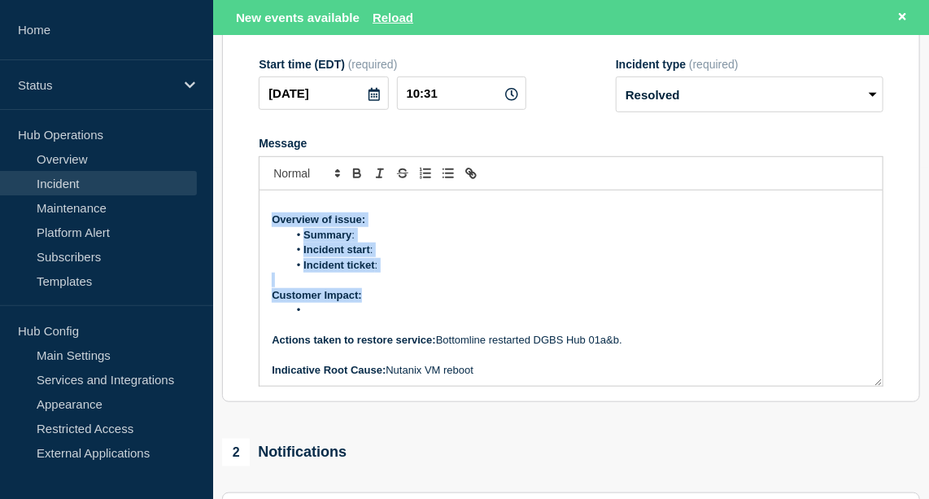
drag, startPoint x: 270, startPoint y: 238, endPoint x: 491, endPoint y: 326, distance: 238.4
click at [491, 326] on div "Current Status: Approval confirmed from bank for Hub restart Overview of issue:…" at bounding box center [571, 287] width 623 height 195
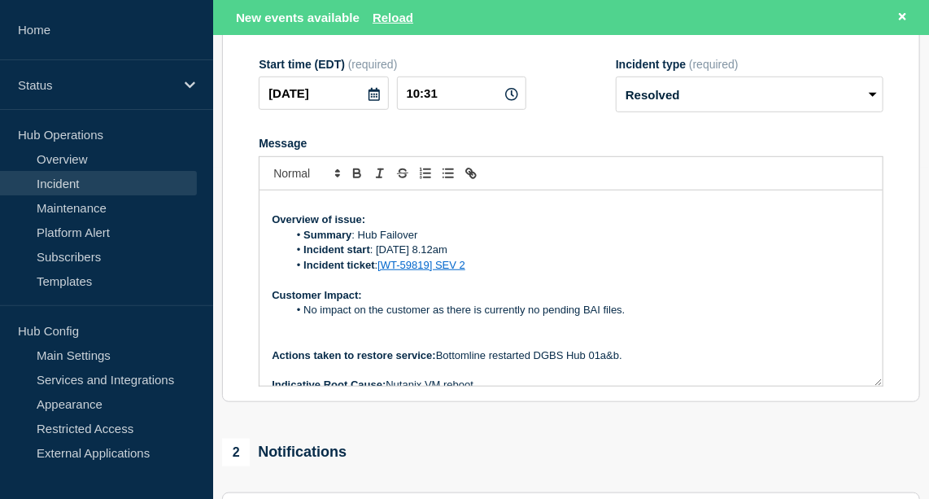
click at [487, 317] on li "No impact on the customer as there is currently no pending BAI files." at bounding box center [579, 310] width 583 height 15
click at [639, 317] on li "No impact on the customer as there was currently no pending BAI files." at bounding box center [579, 310] width 583 height 15
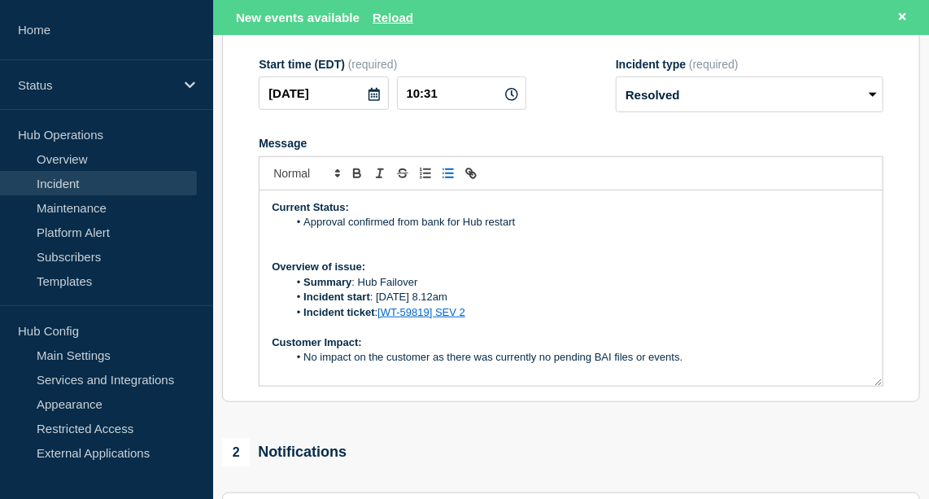
click at [528, 229] on li "Approval confirmed from bank for Hub restart" at bounding box center [579, 222] width 583 height 15
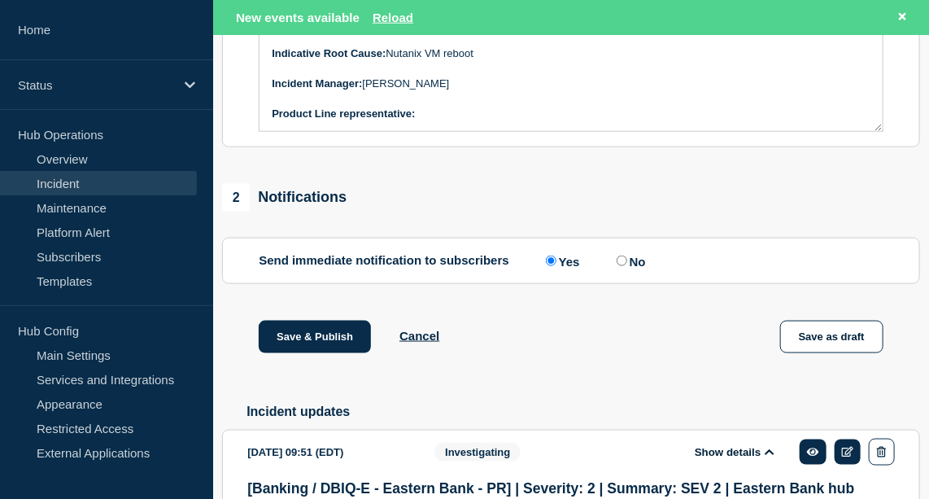
scroll to position [587, 0]
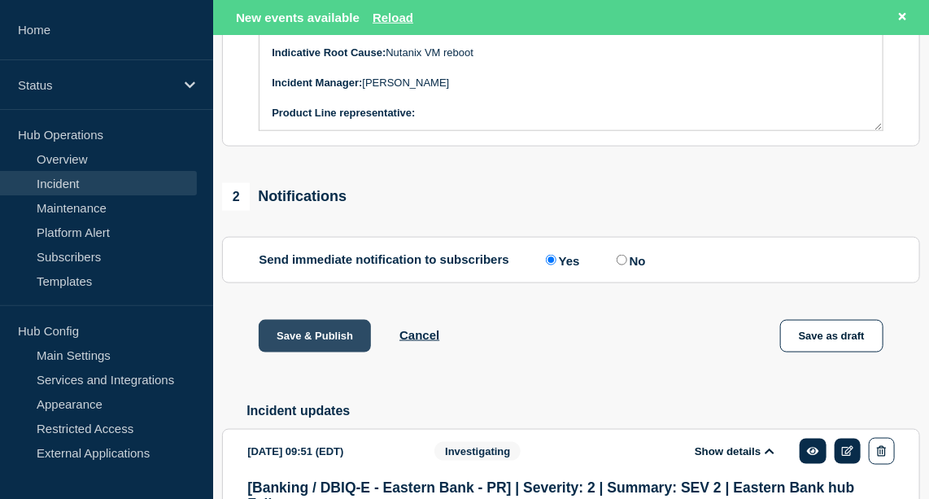
click at [326, 352] on button "Save & Publish" at bounding box center [315, 336] width 112 height 33
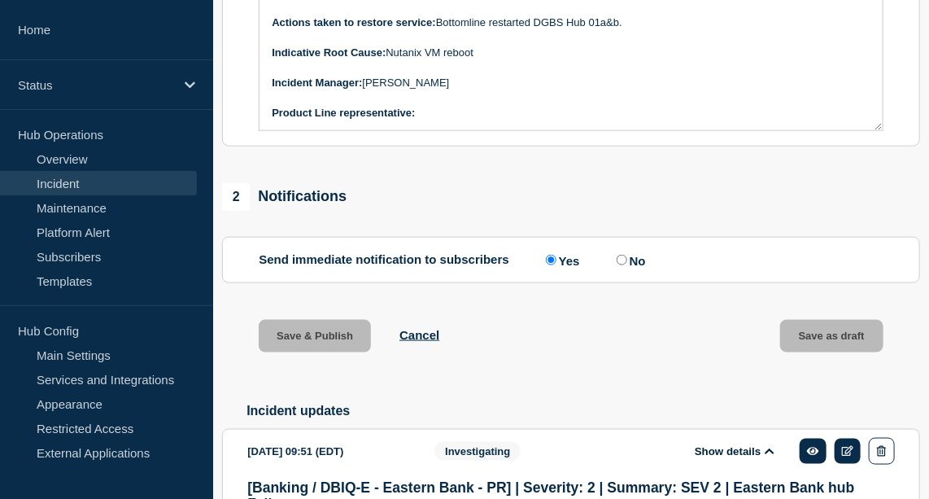
scroll to position [552, 0]
